Goal: Feedback & Contribution: Contribute content

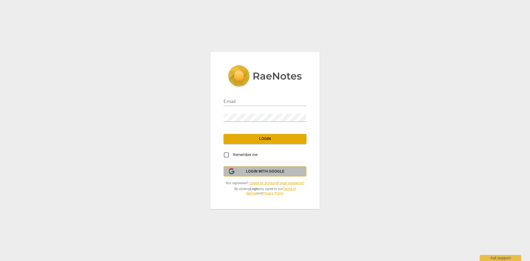
click at [256, 174] on button "Login with Google" at bounding box center [265, 171] width 83 height 10
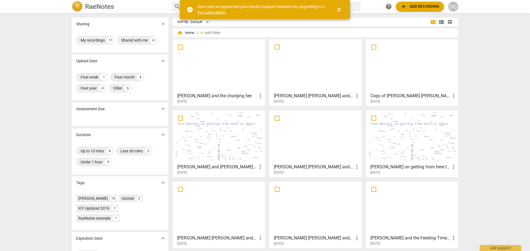
click at [407, 97] on h3 "Copy of [PERSON_NAME] [PERSON_NAME] and the Blank Page MCC contender" at bounding box center [410, 96] width 80 height 7
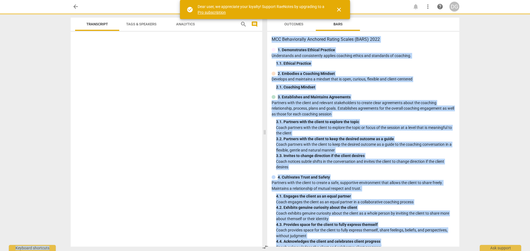
click at [407, 97] on div "3. Establishes and Maintains Agreements" at bounding box center [363, 97] width 183 height 6
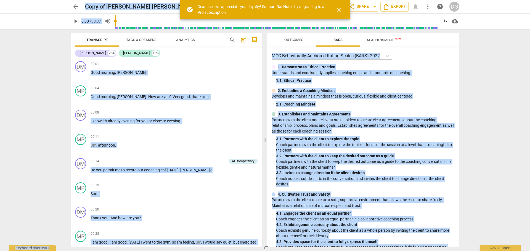
click at [387, 40] on span "AI Assessment New" at bounding box center [384, 40] width 34 height 4
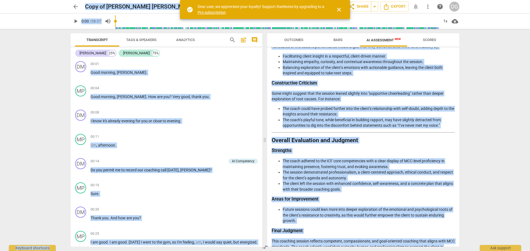
scroll to position [752, 0]
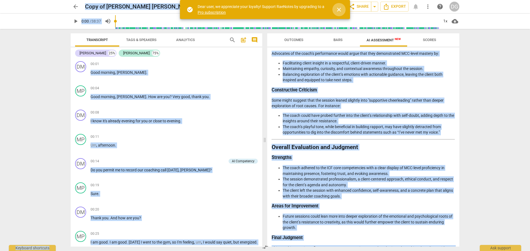
click at [339, 10] on span "close" at bounding box center [339, 9] width 7 height 7
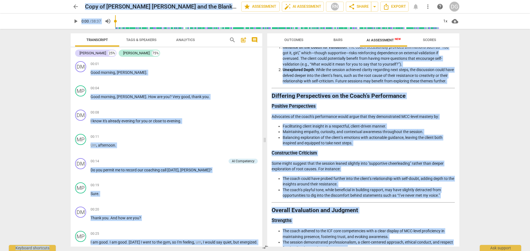
scroll to position [696, 0]
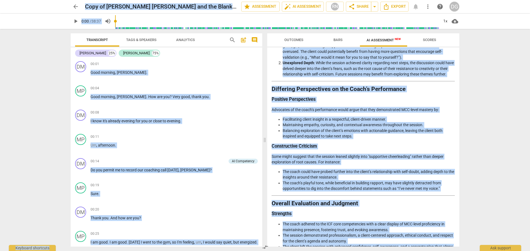
click at [426, 41] on span "Scores" at bounding box center [429, 40] width 13 height 4
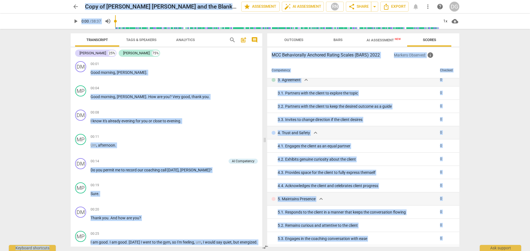
scroll to position [0, 0]
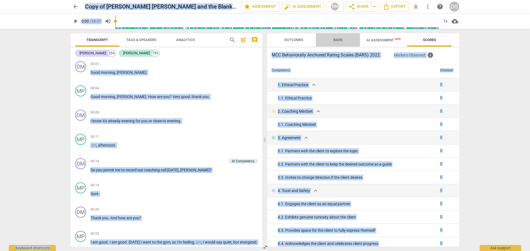
click at [339, 40] on span "Bars" at bounding box center [337, 40] width 9 height 4
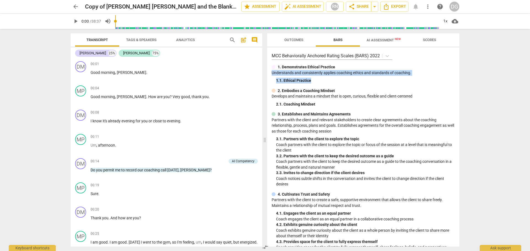
drag, startPoint x: 457, startPoint y: 63, endPoint x: 460, endPoint y: 80, distance: 16.9
click at [460, 80] on div "Outcomes Bars AI Assessment New Scores MCC Behaviorally Anchored Rating Scales …" at bounding box center [364, 140] width 199 height 222
click at [449, 85] on div "MCC Behaviorally Anchored Rating Scales (BARS) 2022 1. Demonstrates Ethical Pra…" at bounding box center [363, 147] width 192 height 200
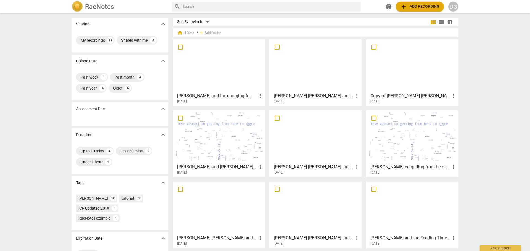
click at [320, 224] on div at bounding box center [315, 208] width 88 height 49
click at [233, 217] on div at bounding box center [219, 208] width 88 height 49
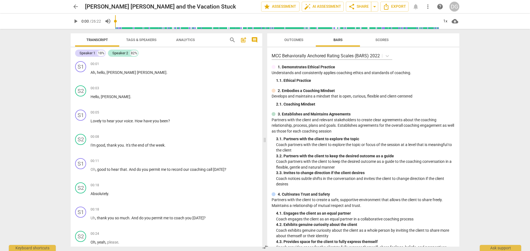
click at [386, 40] on span "Scores" at bounding box center [381, 40] width 13 height 4
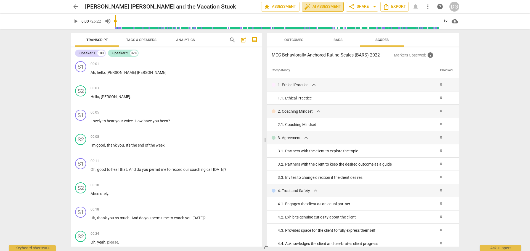
click at [327, 7] on span "auto_fix_high AI Assessment" at bounding box center [322, 6] width 37 height 7
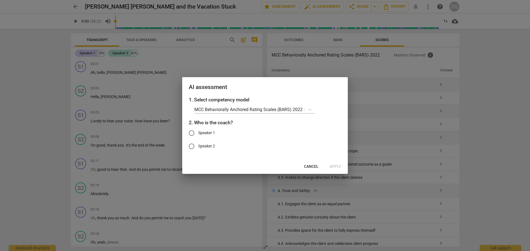
click at [203, 132] on span "Speaker 1" at bounding box center [206, 133] width 17 height 6
click at [198, 132] on input "Speaker 1" at bounding box center [191, 133] width 13 height 13
radio input "true"
click at [335, 165] on span "Apply" at bounding box center [336, 167] width 12 height 6
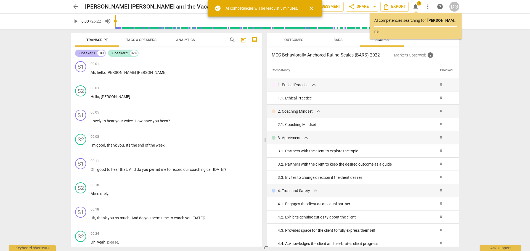
click at [92, 53] on div "Speaker 1" at bounding box center [87, 54] width 16 height 6
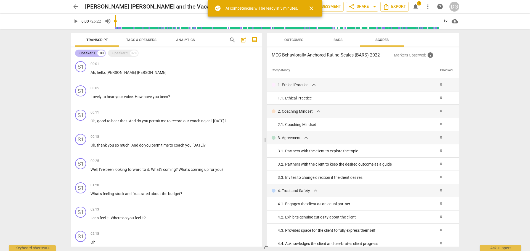
click at [92, 53] on div "Speaker 1" at bounding box center [87, 54] width 16 height 6
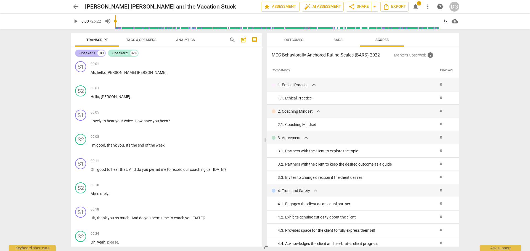
click at [91, 51] on div "Speaker 1" at bounding box center [87, 54] width 16 height 6
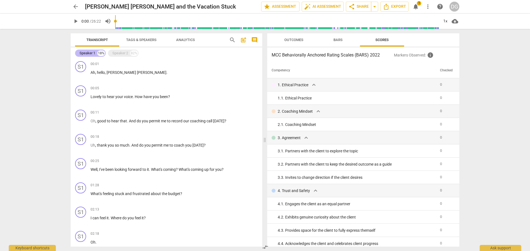
click at [91, 51] on div "Speaker 1" at bounding box center [87, 54] width 16 height 6
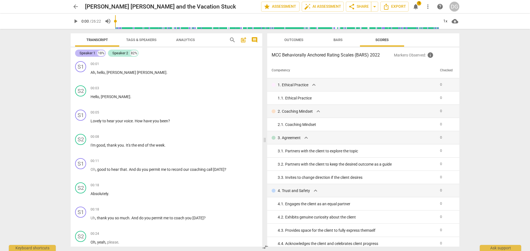
click at [99, 52] on div "18%" at bounding box center [100, 54] width 7 height 6
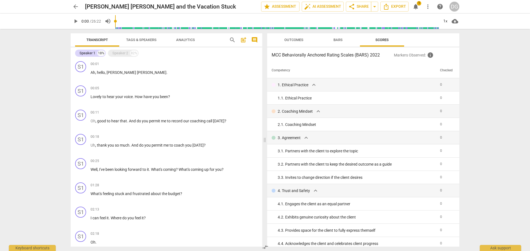
click at [104, 40] on span "Transcript" at bounding box center [97, 40] width 22 height 4
click at [89, 51] on div "Speaker 1" at bounding box center [87, 54] width 16 height 6
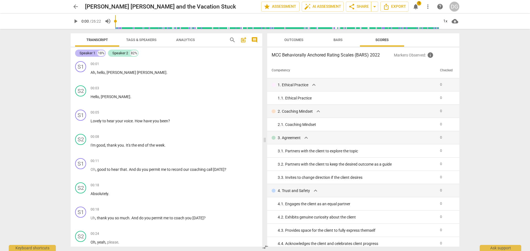
click at [89, 51] on div "Speaker 1" at bounding box center [87, 54] width 16 height 6
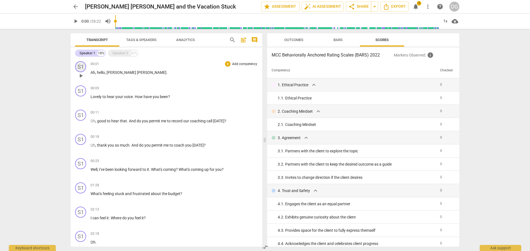
click at [80, 65] on div "S1" at bounding box center [80, 66] width 11 height 11
click at [121, 92] on div "Speaker 1" at bounding box center [101, 93] width 41 height 9
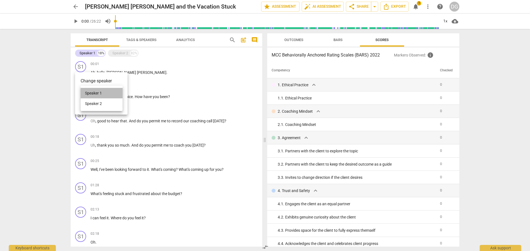
click at [103, 92] on li "Speaker 1" at bounding box center [102, 93] width 42 height 10
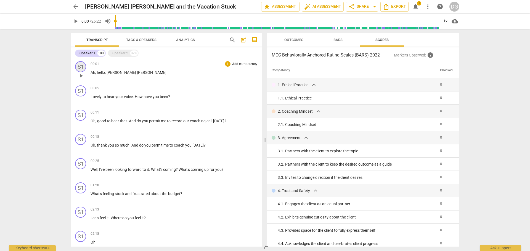
click at [81, 67] on div "S1" at bounding box center [80, 66] width 11 height 11
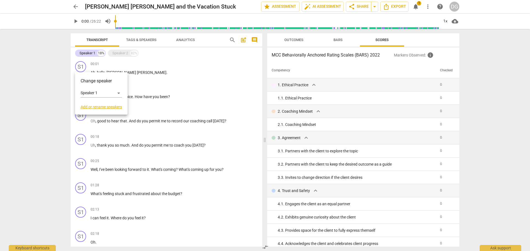
click at [86, 106] on link "Add or rename speakers" at bounding box center [101, 107] width 41 height 4
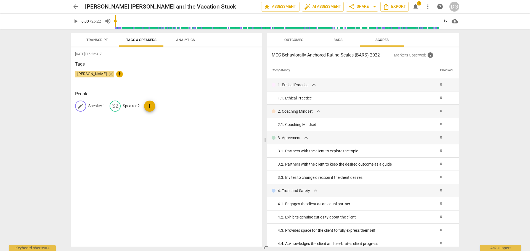
click at [94, 105] on p "Speaker 1" at bounding box center [96, 106] width 17 height 6
type input "[PERSON_NAME]"
click at [166, 105] on p "Speaker 2" at bounding box center [167, 106] width 17 height 6
click at [80, 105] on span "edit" at bounding box center [80, 106] width 7 height 7
click at [150, 105] on span "edit" at bounding box center [151, 106] width 7 height 7
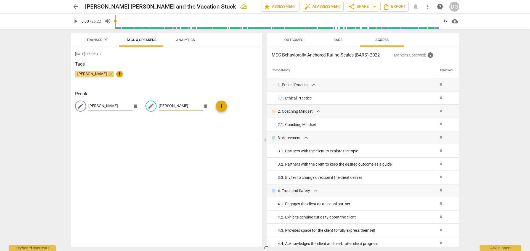
type input "[PERSON_NAME]"
click at [152, 155] on div "[DATE]T15:26:31Z Tags [PERSON_NAME] close + People edit [PERSON_NAME] delete ed…" at bounding box center [167, 147] width 192 height 200
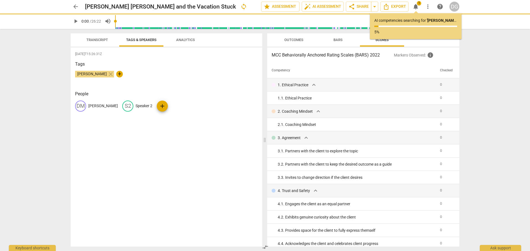
click at [96, 40] on span "Transcript" at bounding box center [97, 40] width 22 height 4
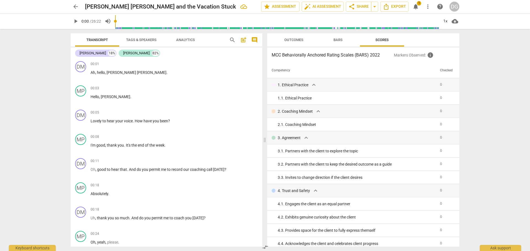
click at [189, 40] on span "Analytics" at bounding box center [185, 40] width 19 height 4
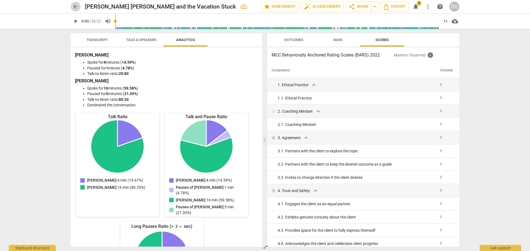
click at [78, 7] on span "arrow_back" at bounding box center [75, 6] width 7 height 7
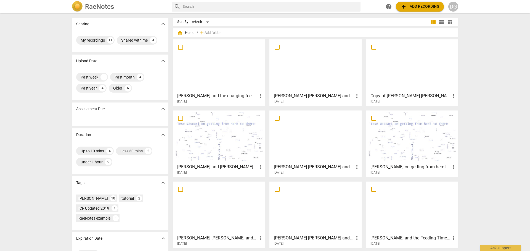
click at [220, 220] on div at bounding box center [219, 208] width 88 height 49
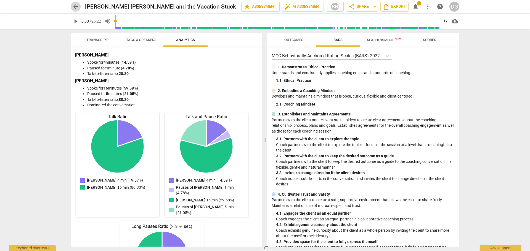
click at [75, 6] on span "arrow_back" at bounding box center [75, 6] width 7 height 7
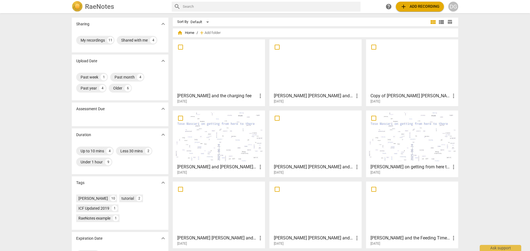
click at [225, 229] on div at bounding box center [219, 208] width 88 height 49
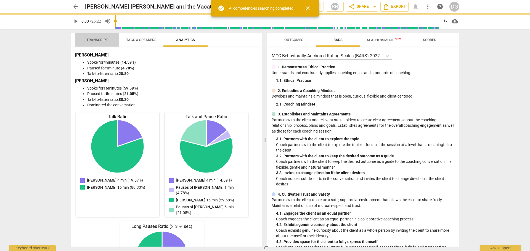
click at [93, 39] on span "Transcript" at bounding box center [97, 40] width 22 height 4
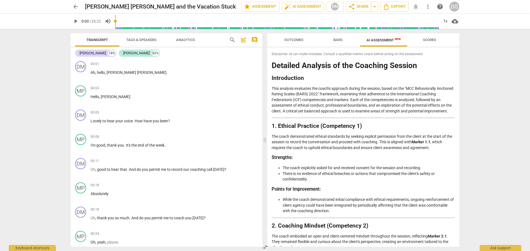
click at [383, 39] on span "AI Assessment New" at bounding box center [384, 40] width 34 height 4
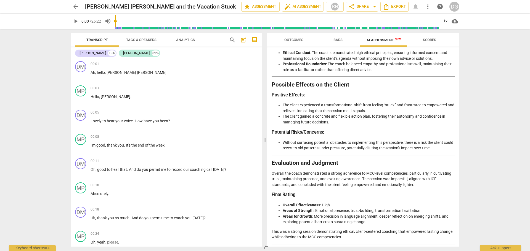
scroll to position [949, 0]
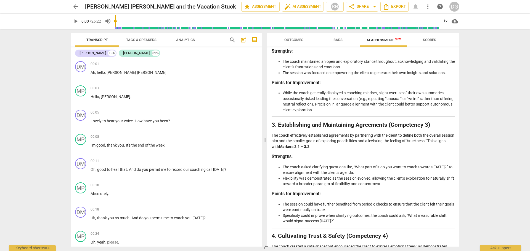
scroll to position [210, 0]
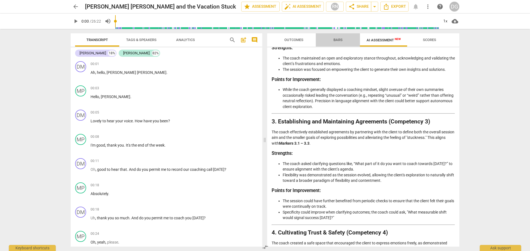
click at [338, 39] on span "Bars" at bounding box center [337, 40] width 9 height 4
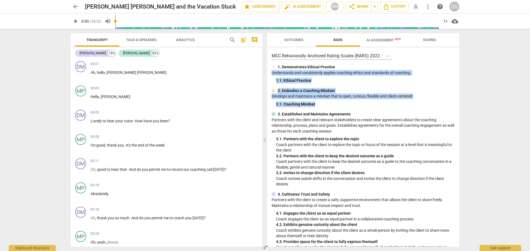
drag, startPoint x: 457, startPoint y: 68, endPoint x: 457, endPoint y: 104, distance: 36.2
click at [457, 104] on div "MCC Behaviorally Anchored Rating Scales (BARS) 2022 1. Demonstrates Ethical Pra…" at bounding box center [363, 147] width 192 height 200
click at [430, 93] on div "2. Embodies a Coaching Mindset Develops and maintains a mindset that is open, c…" at bounding box center [363, 97] width 183 height 19
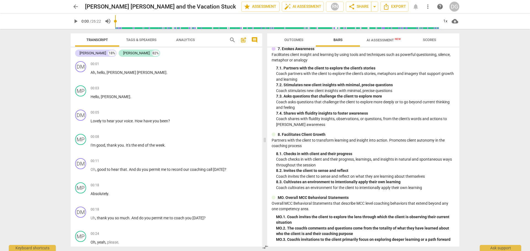
scroll to position [369, 0]
click at [379, 39] on span "AI Assessment New" at bounding box center [384, 40] width 34 height 4
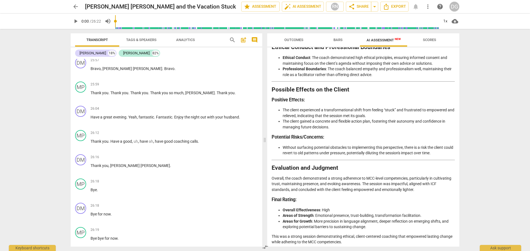
scroll to position [3986, 0]
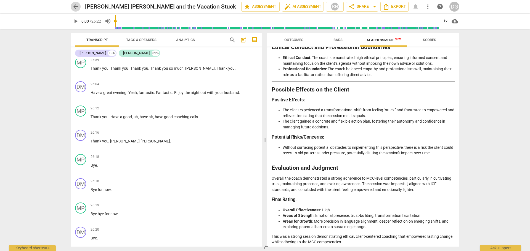
click at [76, 7] on span "arrow_back" at bounding box center [75, 6] width 7 height 7
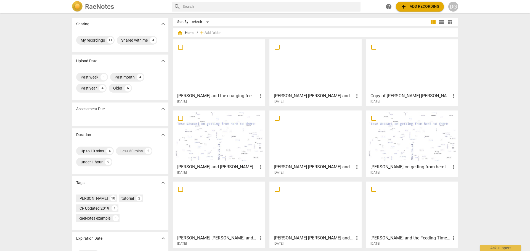
click at [407, 226] on div at bounding box center [412, 208] width 88 height 49
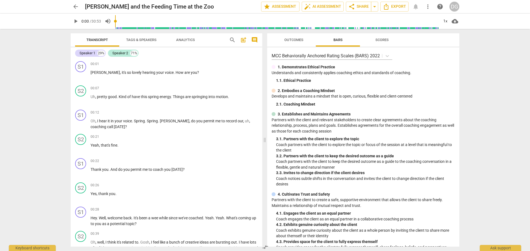
click at [76, 7] on span "arrow_back" at bounding box center [75, 6] width 7 height 7
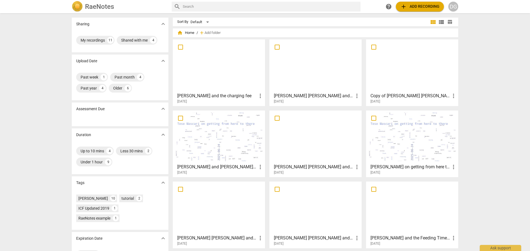
click at [324, 79] on div at bounding box center [315, 65] width 88 height 49
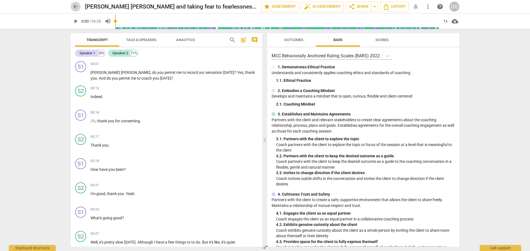
click at [75, 6] on span "arrow_back" at bounding box center [75, 6] width 7 height 7
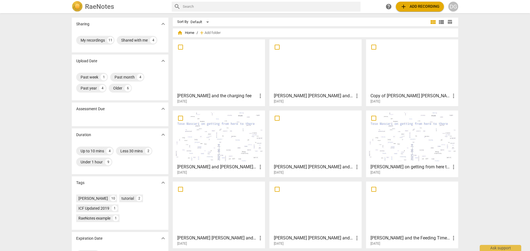
click at [384, 87] on div at bounding box center [412, 65] width 88 height 49
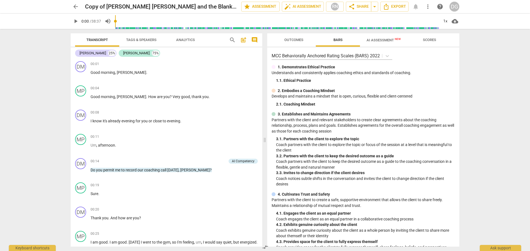
click at [390, 39] on span "AI Assessment New" at bounding box center [384, 40] width 34 height 4
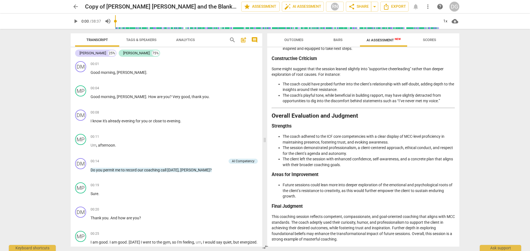
scroll to position [795, 0]
click at [76, 7] on span "arrow_back" at bounding box center [75, 6] width 7 height 7
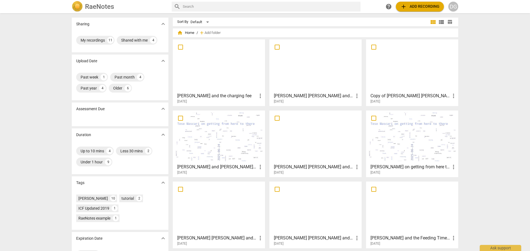
scroll to position [23, 0]
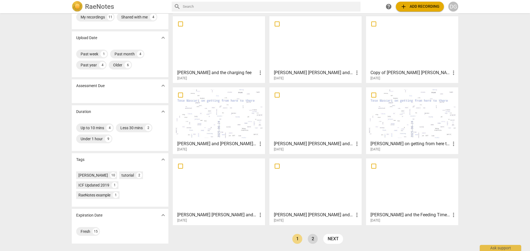
click at [311, 239] on link "2" at bounding box center [313, 239] width 10 height 10
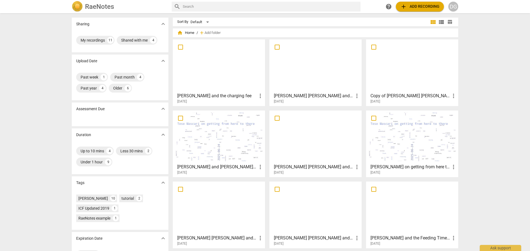
click at [196, 79] on div at bounding box center [219, 65] width 88 height 49
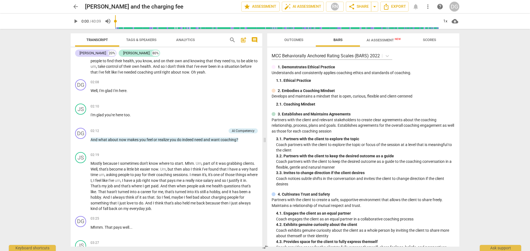
scroll to position [376, 0]
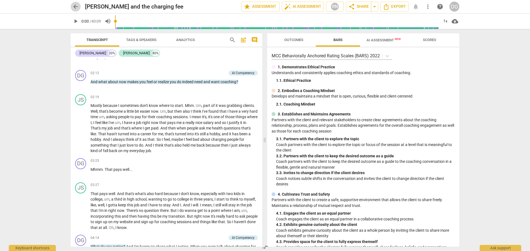
click at [74, 7] on span "arrow_back" at bounding box center [75, 6] width 7 height 7
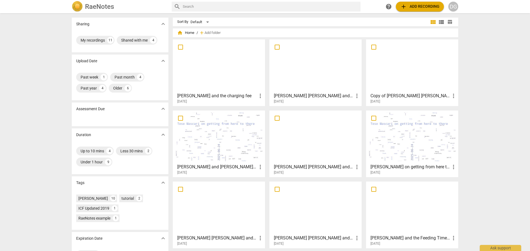
click at [226, 143] on div at bounding box center [219, 137] width 88 height 49
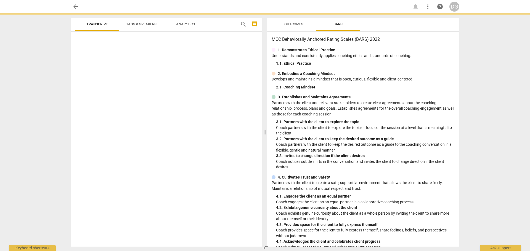
click at [226, 143] on div at bounding box center [167, 140] width 192 height 213
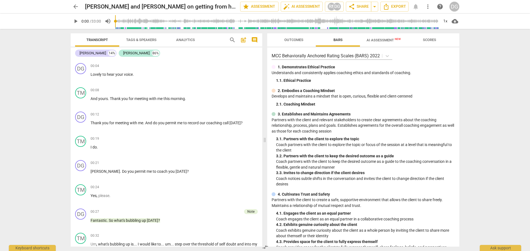
scroll to position [70, 0]
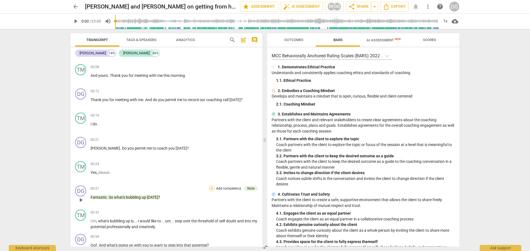
click at [210, 188] on div "+" at bounding box center [212, 189] width 6 height 6
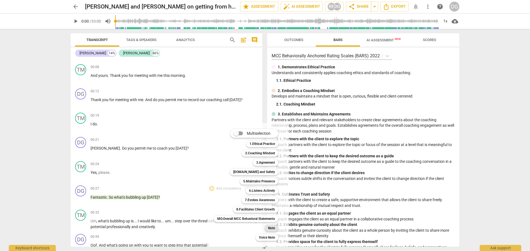
click at [275, 228] on b "Note" at bounding box center [271, 228] width 7 height 7
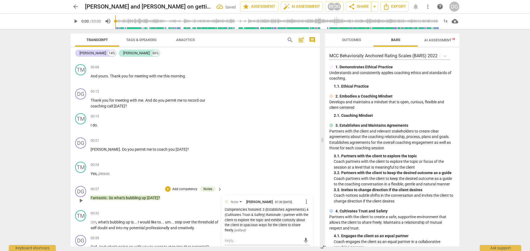
click at [262, 209] on div "Competencies honored: 3 (Establishes Agreements) 4 (Cultivates Trust & Safety) …" at bounding box center [267, 221] width 85 height 26
click at [303, 201] on span "more_vert" at bounding box center [306, 202] width 7 height 7
click at [307, 201] on li "Edit" at bounding box center [310, 202] width 19 height 10
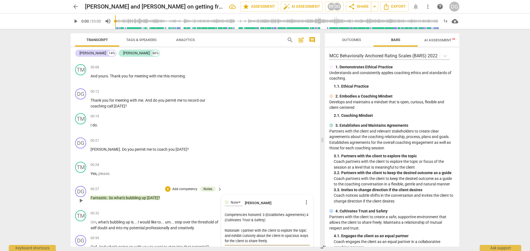
click at [262, 214] on textarea "Competencies honored: 3 (Establishes Agreements) 4 (Cultivates Trust & Safety) …" at bounding box center [267, 228] width 85 height 31
type textarea "Competencies honored: 13 (Establishes Agreements) 4 (Cultivates Trust & Safety)…"
type textarea "Competencies honored: 1 3 (Establishes Agreements) 4 (Cultivates Trust & Safety…"
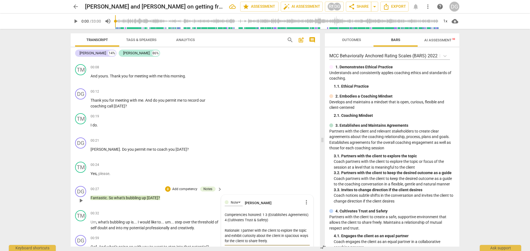
type textarea "Competencies honored: 1 (3 (Establishes Agreements) 4 (Cultivates Trust & Safet…"
type textarea "Competencies honored: 1 (D3 (Establishes Agreements) 4 (Cultivates Trust & Safe…"
type textarea "Competencies honored: 1 (De3 (Establishes Agreements) 4 (Cultivates Trust & Saf…"
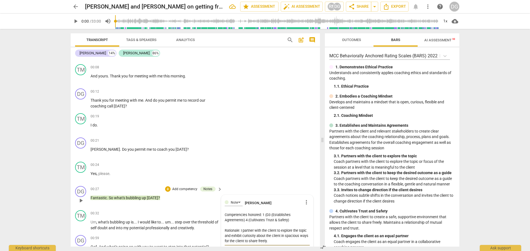
type textarea "Competencies honored: 1 (De3 (Establishes Agreements) 4 (Cultivates Trust & Saf…"
type textarea "Competencies honored: 1 (Dem3 (Establishes Agreements) 4 (Cultivates Trust & Sa…"
type textarea "Competencies honored: 1 (Demo3 (Establishes Agreements) 4 (Cultivates Trust & S…"
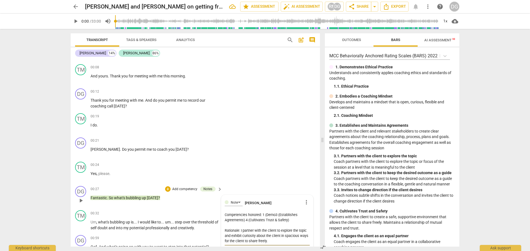
type textarea "Competencies honored: 1 (Demon3 (Establishes Agreements) 4 (Cultivates Trust & …"
type textarea "Competencies honored: 1 (Demons3 (Establishes Agreements) 4 (Cultivates Trust &…"
type textarea "Competencies honored: 1 (Demonst3 (Establishes Agreements) 4 (Cultivates Trust …"
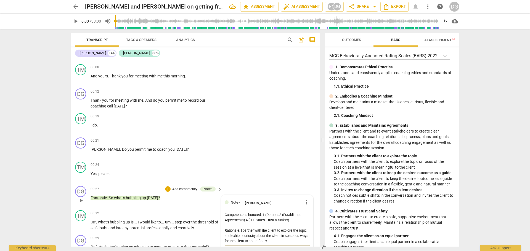
type textarea "Competencies honored: 1 (Demonst3 (Establishes Agreements) 4 (Cultivates Trust …"
type textarea "Competencies honored: 1 (Demonstr3 (Establishes Agreements) 4 (Cultivates Trust…"
type textarea "Competencies honored: 1 (Demonstra3 (Establishes Agreements) 4 (Cultivates Trus…"
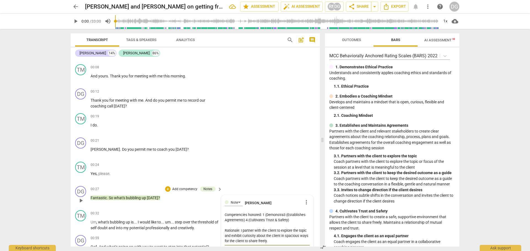
type textarea "Competencies honored: 1 (Demonstrat3 (Establishes Agreements) 4 (Cultivates Tru…"
type textarea "Competencies honored: 1 (Demonstrate3 (Establishes Agreements) 4 (Cultivates Tr…"
type textarea "Competencies honored: 1 (Demonstrates3 (Establishes Agreements) 4 (Cultivates T…"
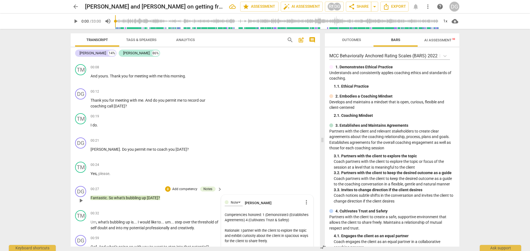
type textarea "Competencies honored: 1 (Demonstrates3 (Establishes Agreements) 4 (Cultivates T…"
type textarea "Competencies honored: 1 (Demonstrates 3 (Establishes Agreements) 4 (Cultivates …"
type textarea "Competencies honored: 1 (Demonstrates E3 (Establishes Agreements) 4 (Cultivates…"
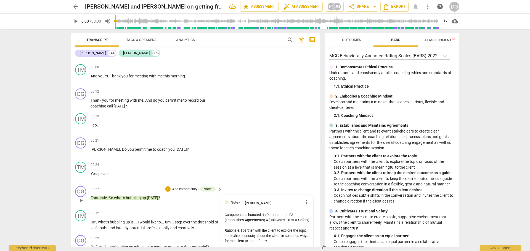
type textarea "Competencies honored: 1 (Demonstrates Et3 (Establishes Agreements) 4 (Cultivate…"
type textarea "Competencies honored: 1 (Demonstrates Eth3 (Establishes Agreements) 4 (Cultivat…"
type textarea "Competencies honored: 1 (Demonstrates Ethi3 (Establishes Agreements) 4 (Cultiva…"
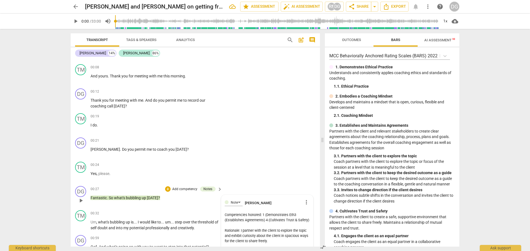
type textarea "Competencies honored: 1 (Demonstrates Ethi3 (Establishes Agreements) 4 (Cultiva…"
type textarea "Competencies honored: 1 (Demonstrates Ethic3 (Establishes Agreements) 4 (Cultiv…"
type textarea "Competencies honored: 1 (Demonstrates Ethica3 (Establishes Agreements) 4 (Culti…"
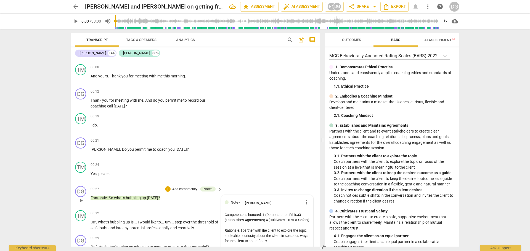
type textarea "Competencies honored: 1 (Demonstrates Ethical3 (Establishes Agreements) 4 (Cult…"
type textarea "Competencies honored: 1 (Demonstrates Ethical 3 (Establishes Agreements) 4 (Cul…"
type textarea "Competencies honored: 1 (Demonstrates Ethical P3 (Establishes Agreements) 4 (Cu…"
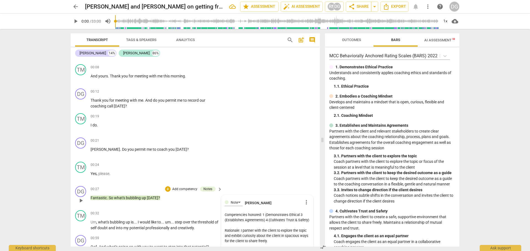
type textarea "Competencies honored: 1 (Demonstrates Ethical P3 (Establishes Agreements) 4 (Cu…"
type textarea "Competencies honored: 1 (Demonstrates Ethical Pr3 (Establishes Agreements) 4 (C…"
type textarea "Competencies honored: 1 (Demonstrates Ethical Pra3 (Establishes Agreements) 4 (…"
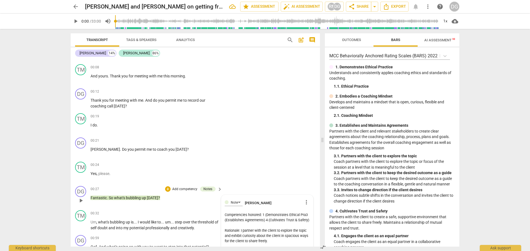
type textarea "Competencies honored: 1 (Demonstrates Ethical Prac3 (Establishes Agreements) 4 …"
type textarea "Competencies honored: 1 (Demonstrates Ethical Pract3 (Establishes Agreements) 4…"
type textarea "Competencies honored: 1 (Demonstrates Ethical Practi3 (Establishes Agreements) …"
type textarea "Competencies honored: 1 (Demonstrates Ethical Practic3 (Establishes Agreements)…"
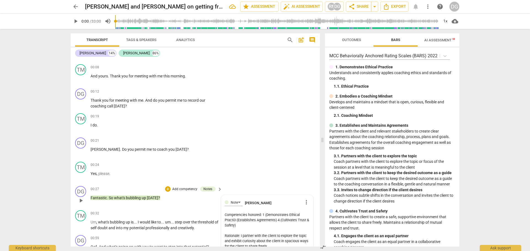
type textarea "Competencies honored: 1 (Demonstrates Ethical Practic3 (Establishes Agreements)…"
type textarea "Competencies honored: 1 (Demonstrates Ethical Practice3 (Establishes Agreements…"
type textarea "Competencies honored: 1 (Demonstrates Ethical Practice)3 (Establishes Agreement…"
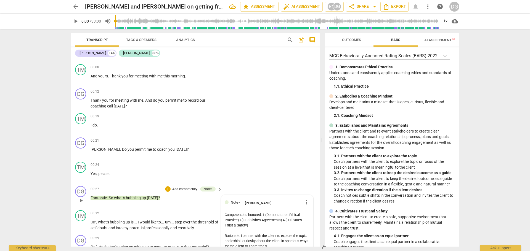
type textarea "Competencies honored: 1 (Demonstrates Ethical Practice) 3 (Establishes Agreemen…"
click at [264, 237] on textarea "Competencies honored: 1 (Demonstrates Ethical Practice) 3 (Establishes Agreemen…" at bounding box center [267, 231] width 85 height 37
type textarea "Competencies honored: 1 (Demonstrates Ethical Practice) 3 (Establishes Agreemen…"
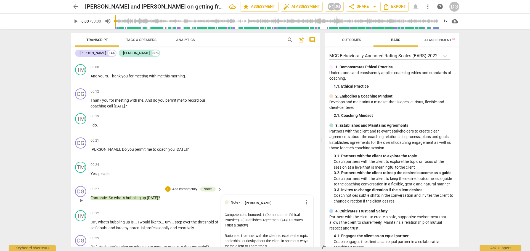
type textarea "Competencies honored: 1 (Demonstrates Ethical Practice) 3 (Establishes Agreemen…"
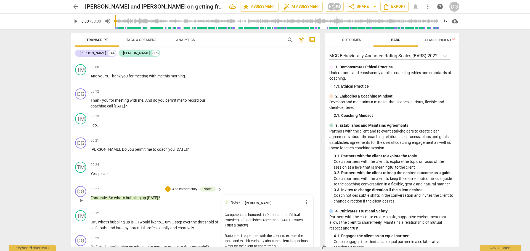
type textarea "Competencies honored: 1 (Demonstrates Ethical Practice) 3 (Establishes Agreemen…"
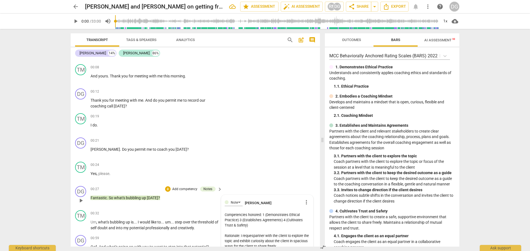
type textarea "Competencies honored: 1 (Demonstrates Ethical Practice) 3 (Establishes Agreemen…"
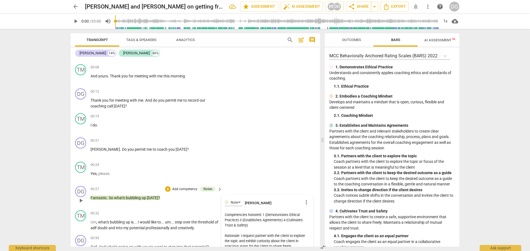
type textarea "Competencies honored: 1 (Demonstrates Ethical Practice) 3 (Establishes Agreemen…"
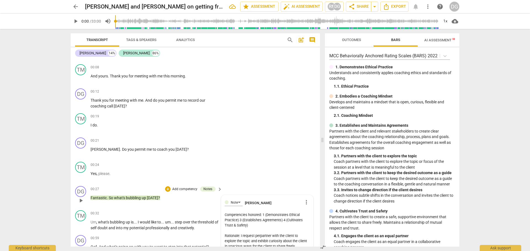
type textarea "Competencies honored: 1 (Demonstrates Ethical Practice) 3 (Establishes Agreemen…"
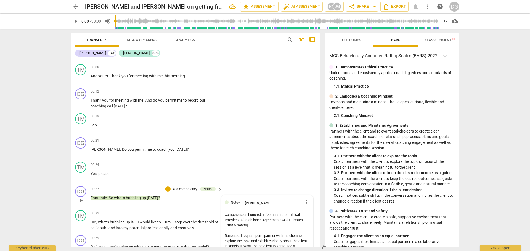
type textarea "Competencies honored: 1 (Demonstrates Ethical Practice) 3 (Establishes Agreemen…"
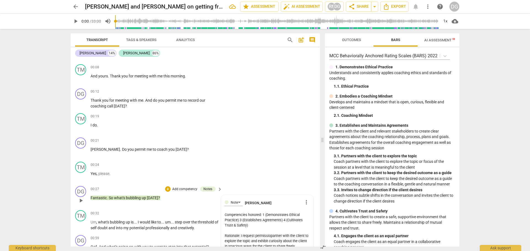
type textarea "Competencies honored: 1 (Demonstrates Ethical Practice) 3 (Establishes Agreemen…"
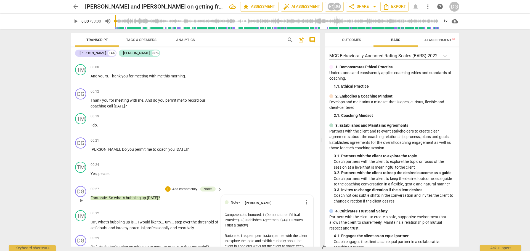
type textarea "Competencies honored: 1 (Demonstrates Ethical Practice) 3 (Establishes Agreemen…"
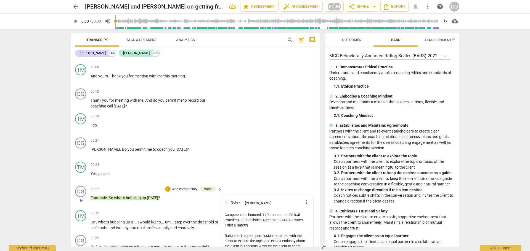
type textarea "Competencies honored: 1 (Demonstrates Ethical Practice) 3 (Establishes Agreemen…"
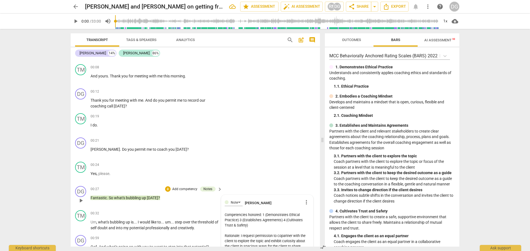
type textarea "Competencies honored: 1 (Demonstrates Ethical Practice) 3 (Establishes Agreemen…"
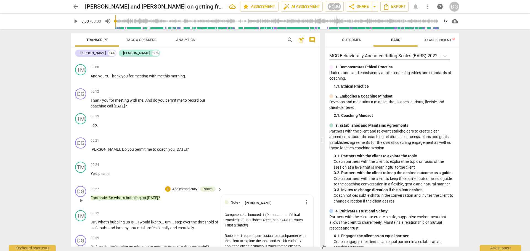
type textarea "Competencies honored: 1 (Demonstrates Ethical Practice) 3 (Establishes Agreemen…"
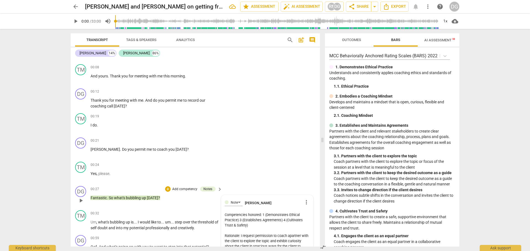
type textarea "Competencies honored: 1 (Demonstrates Ethical Practice) 3 (Establishes Agreemen…"
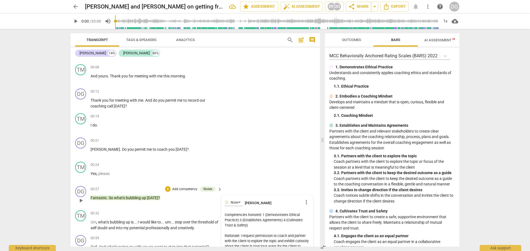
type textarea "Competencies honored: 1 (Demonstrates Ethical Practice) 3 (Establishes Agreemen…"
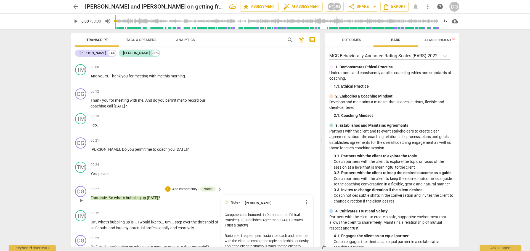
type textarea "Competencies honored: 1 (Demonstrates Ethical Practice) 3 (Establishes Agreemen…"
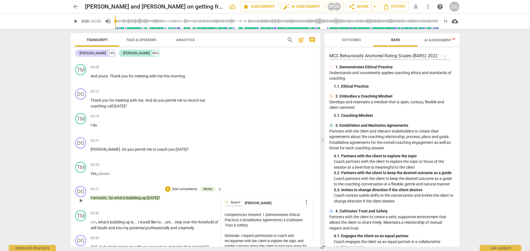
type textarea "Competencies honored: 1 (Demonstrates Ethical Practice) 3 (Establishes Agreemen…"
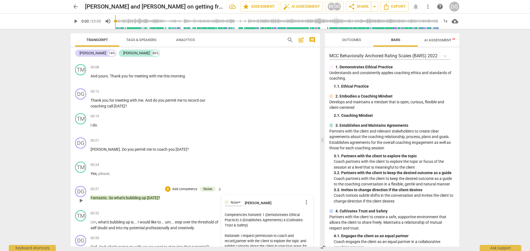
type textarea "Competencies honored: 1 (Demonstrates Ethical Practice) 3 (Establishes Agreemen…"
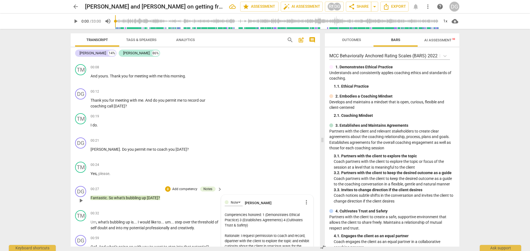
type textarea "Competencies honored: 1 (Demonstrates Ethical Practice) 3 (Establishes Agreemen…"
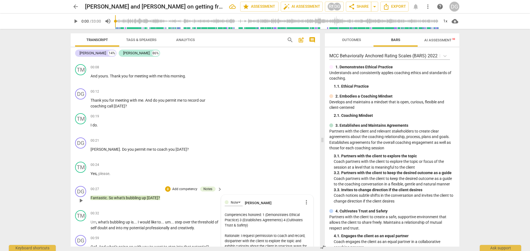
type textarea "Competencies honored: 1 (Demonstrates Ethical Practice) 3 (Establishes Agreemen…"
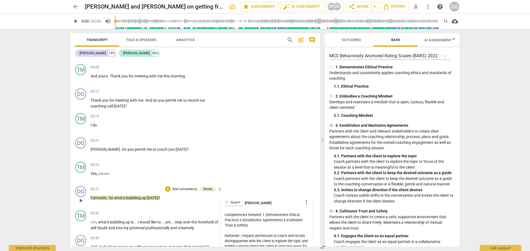
type textarea "Competencies honored: 1 (Demonstrates Ethical Practice) 3 (Establishes Agreemen…"
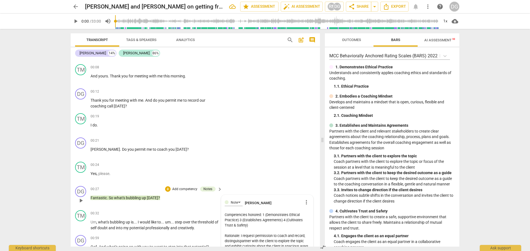
type textarea "Competencies honored: 1 (Demonstrates Ethical Practice) 3 (Establishes Agreemen…"
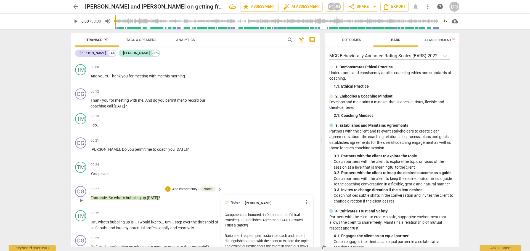
type textarea "Competencies honored: 1 (Demonstrates Ethical Practice) 3 (Establishes Agreemen…"
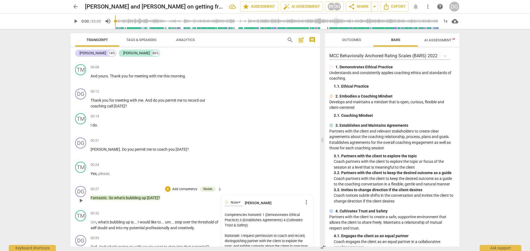
type textarea "Competencies honored: 1 (Demonstrates Ethical Practice) 3 (Establishes Agreemen…"
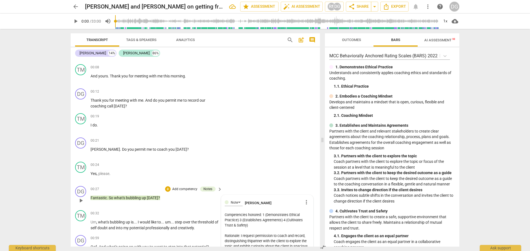
type textarea "Competencies honored: 1 (Demonstrates Ethical Practice) 3 (Establishes Agreemen…"
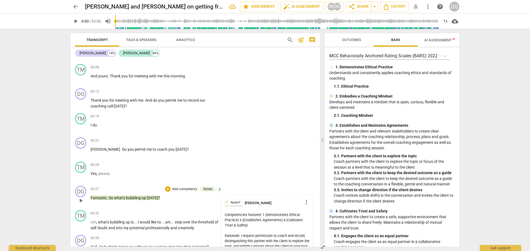
type textarea "Competencies honored: 1 (Demonstrates Ethical Practice) 3 (Establishes Agreemen…"
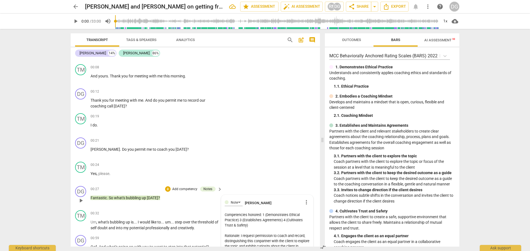
type textarea "Competencies honored: 1 (Demonstrates Ethical Practice) 3 (Establishes Agreemen…"
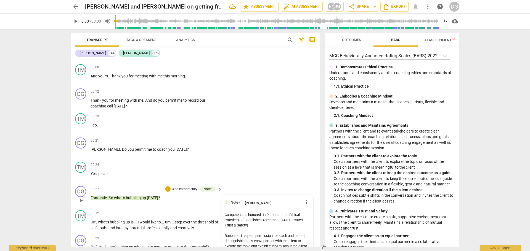
type textarea "Competencies honored: 1 (Demonstrates Ethical Practice) 3 (Establishes Agreemen…"
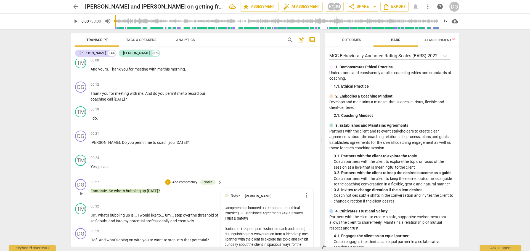
scroll to position [77, 0]
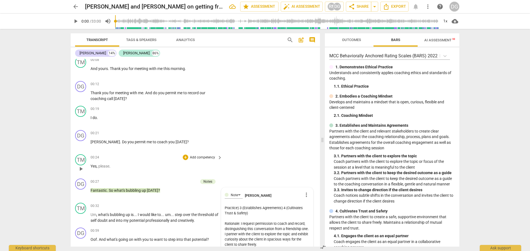
click at [261, 176] on div "TM play_arrow pause 00:24 + Add competency keyboard_arrow_right Yes , please ." at bounding box center [195, 164] width 249 height 24
